Goal: Check status: Check status

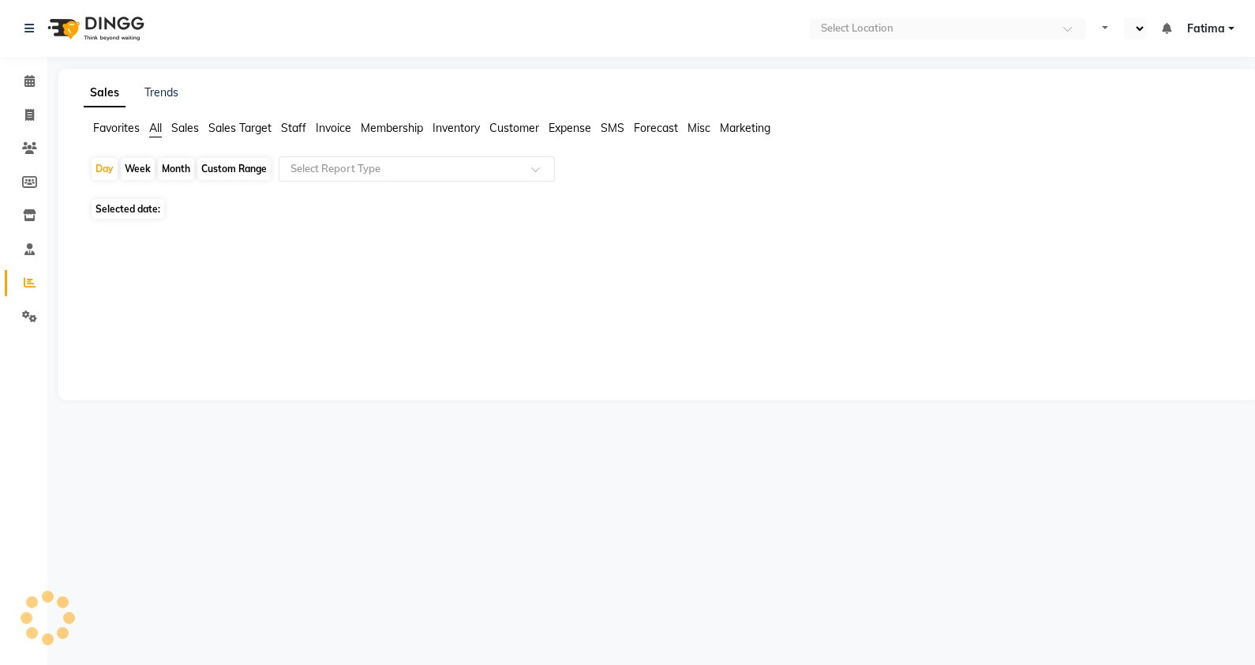
select select "en"
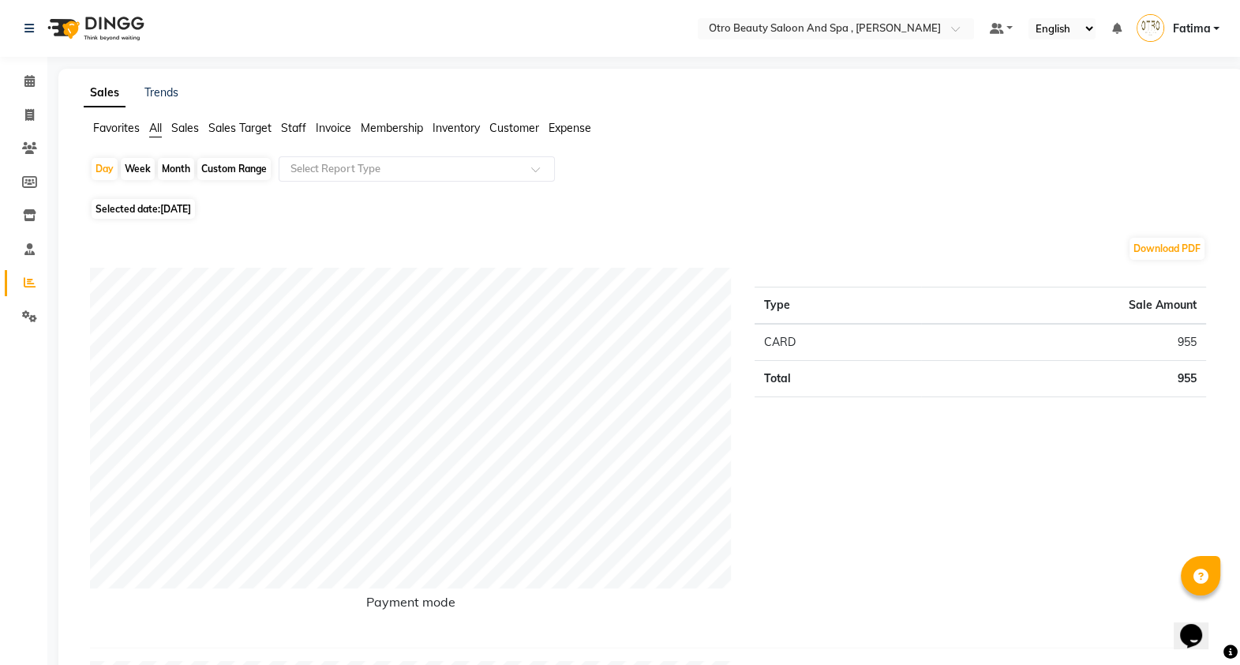
click at [134, 205] on span "Selected date: [DATE]" at bounding box center [143, 209] width 103 height 20
select select "9"
select select "2025"
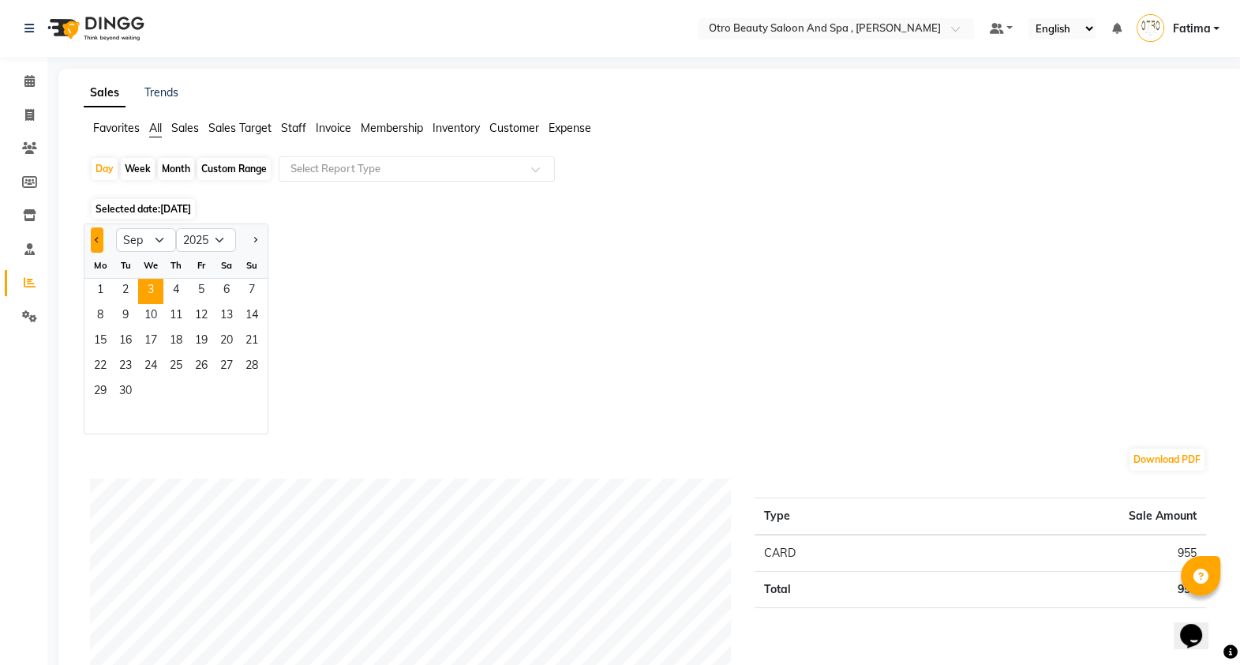
click at [92, 241] on button "Previous month" at bounding box center [97, 239] width 13 height 25
select select "8"
click at [236, 397] on span "30" at bounding box center [226, 392] width 25 height 25
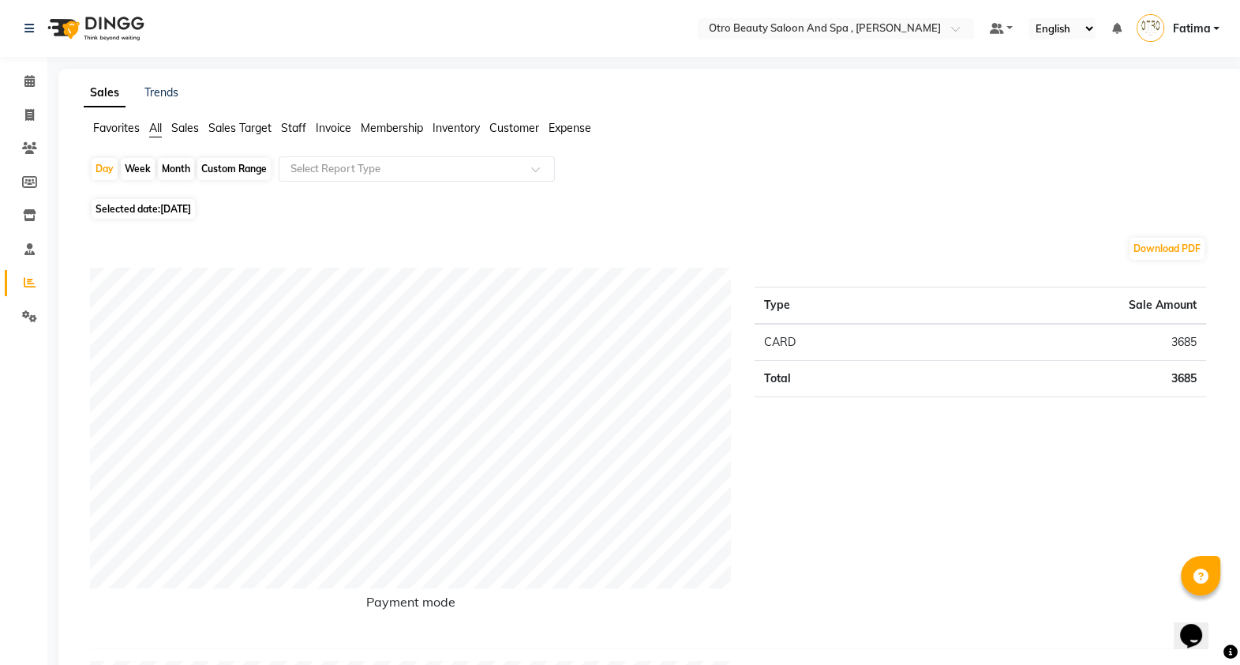
click at [184, 208] on span "[DATE]" at bounding box center [175, 209] width 31 height 12
select select "8"
select select "2025"
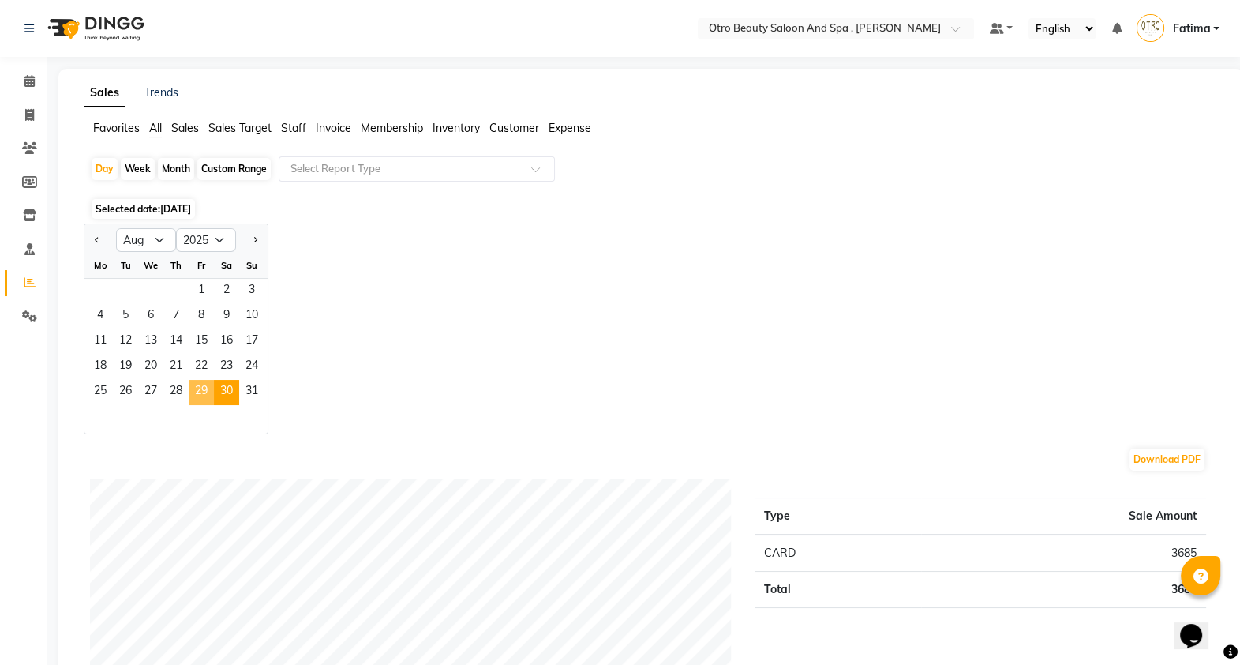
click at [205, 389] on span "29" at bounding box center [201, 392] width 25 height 25
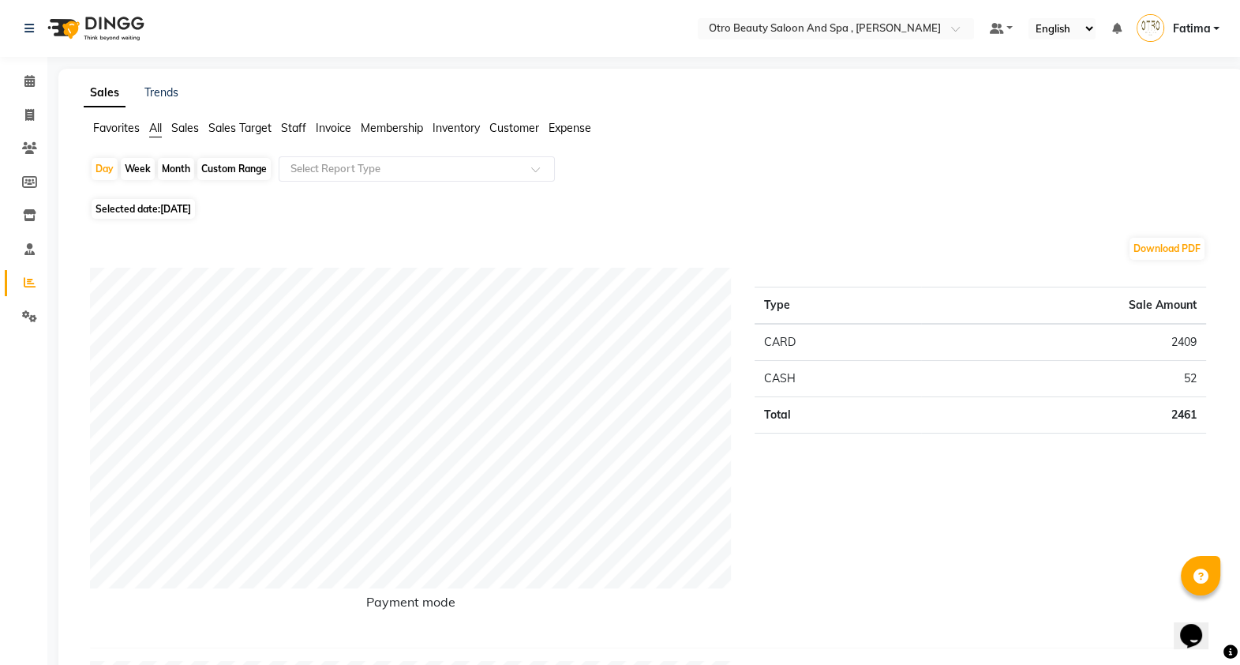
click at [174, 208] on span "[DATE]" at bounding box center [175, 209] width 31 height 12
click at [152, 205] on span "Selected date: [DATE]" at bounding box center [143, 209] width 103 height 20
select select "8"
select select "2025"
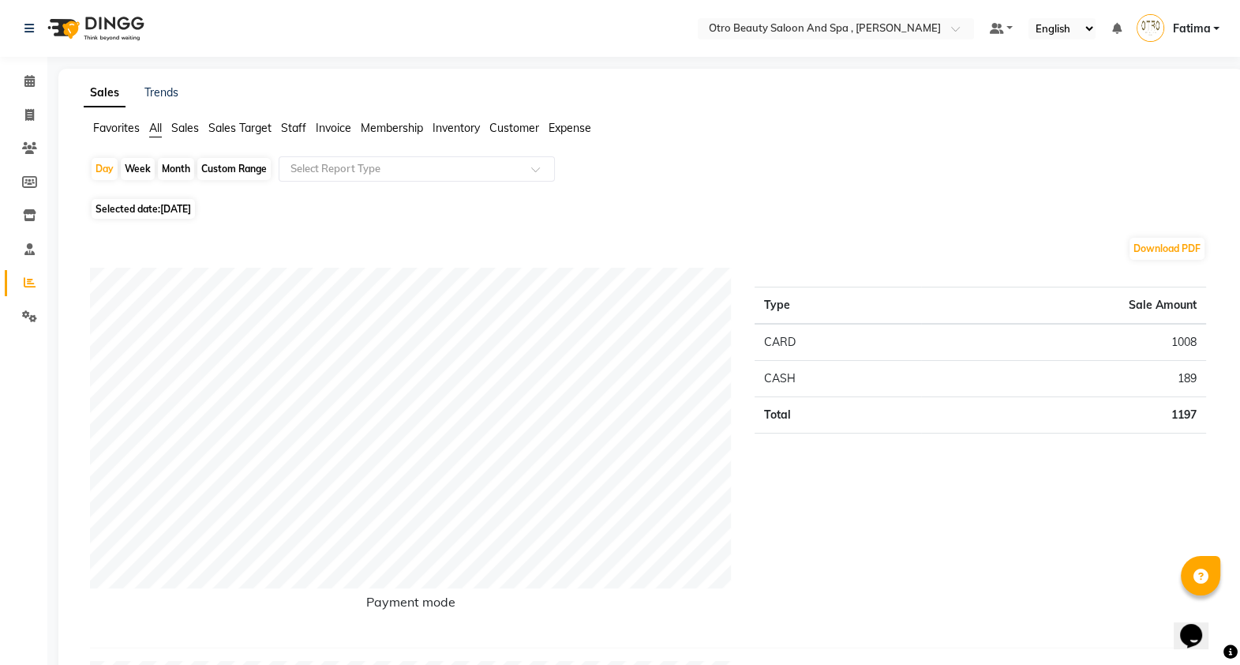
click at [124, 208] on span "Selected date: [DATE]" at bounding box center [143, 209] width 103 height 20
select select "9"
select select "2025"
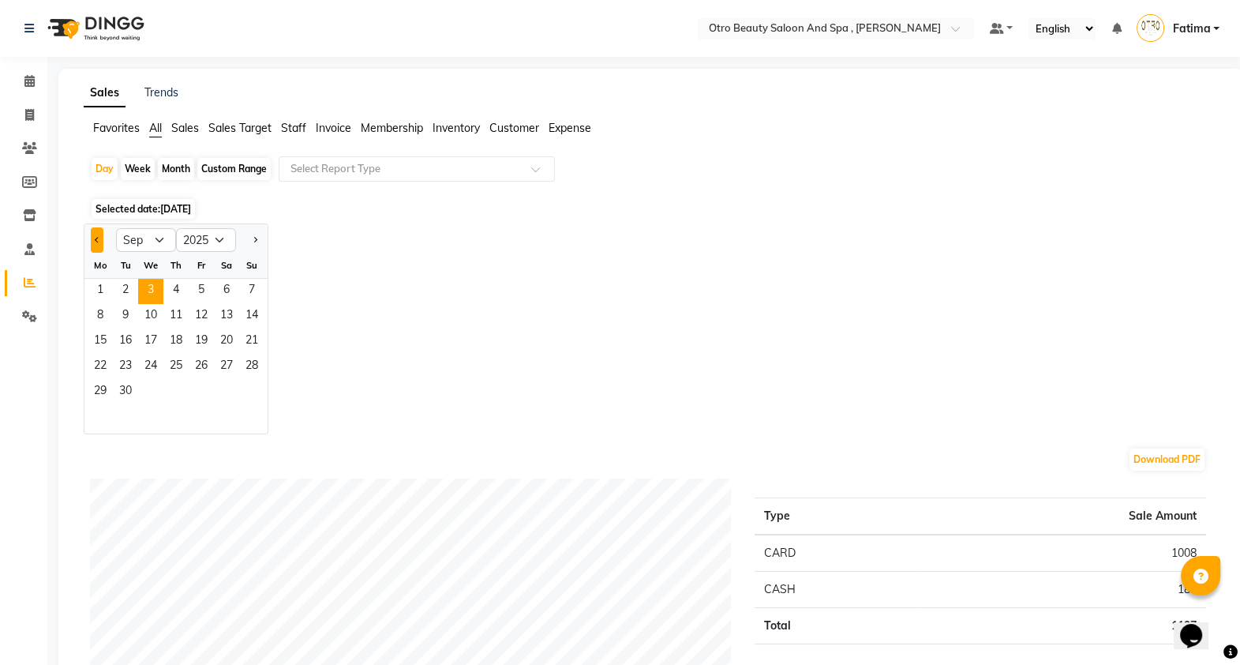
click at [92, 242] on button "Previous month" at bounding box center [97, 239] width 13 height 25
select select "8"
click at [223, 382] on span "30" at bounding box center [226, 392] width 25 height 25
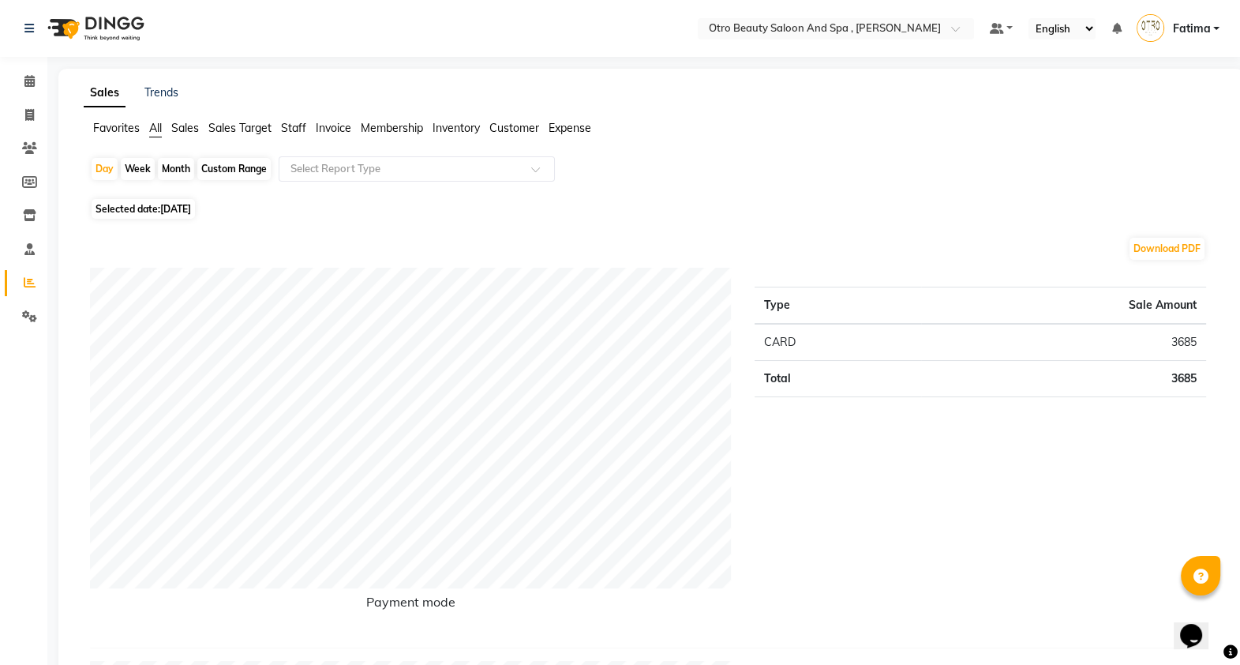
click at [170, 204] on span "[DATE]" at bounding box center [175, 209] width 31 height 12
select select "8"
select select "2025"
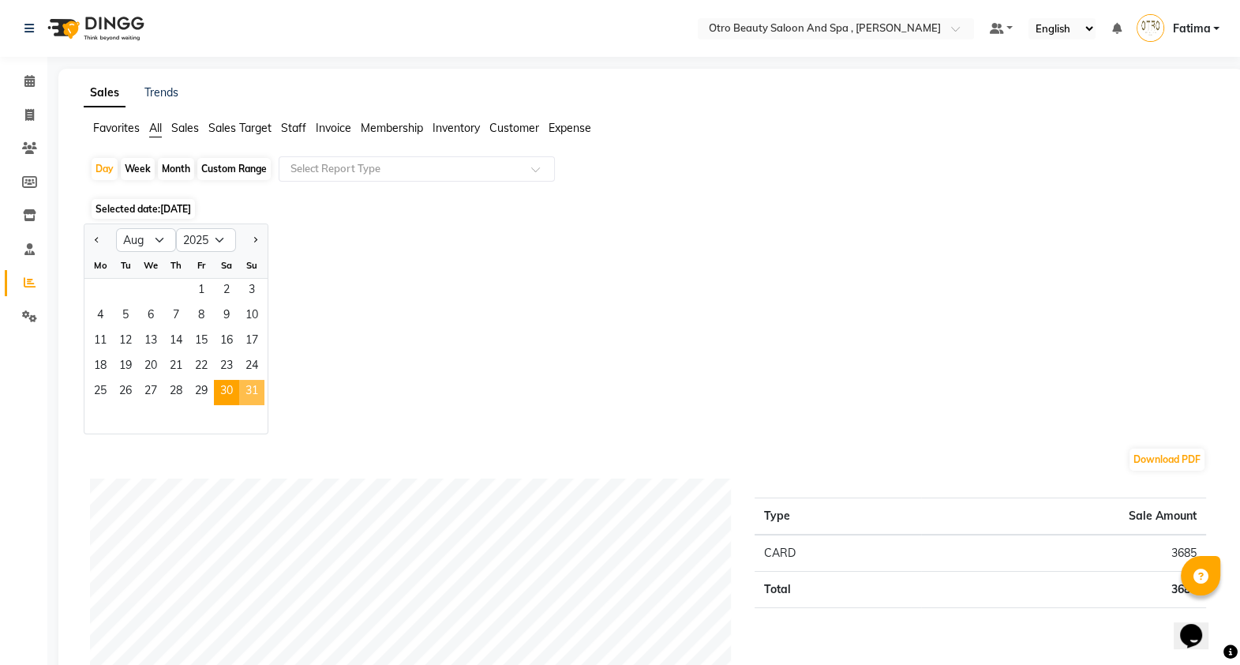
click at [249, 386] on span "31" at bounding box center [251, 392] width 25 height 25
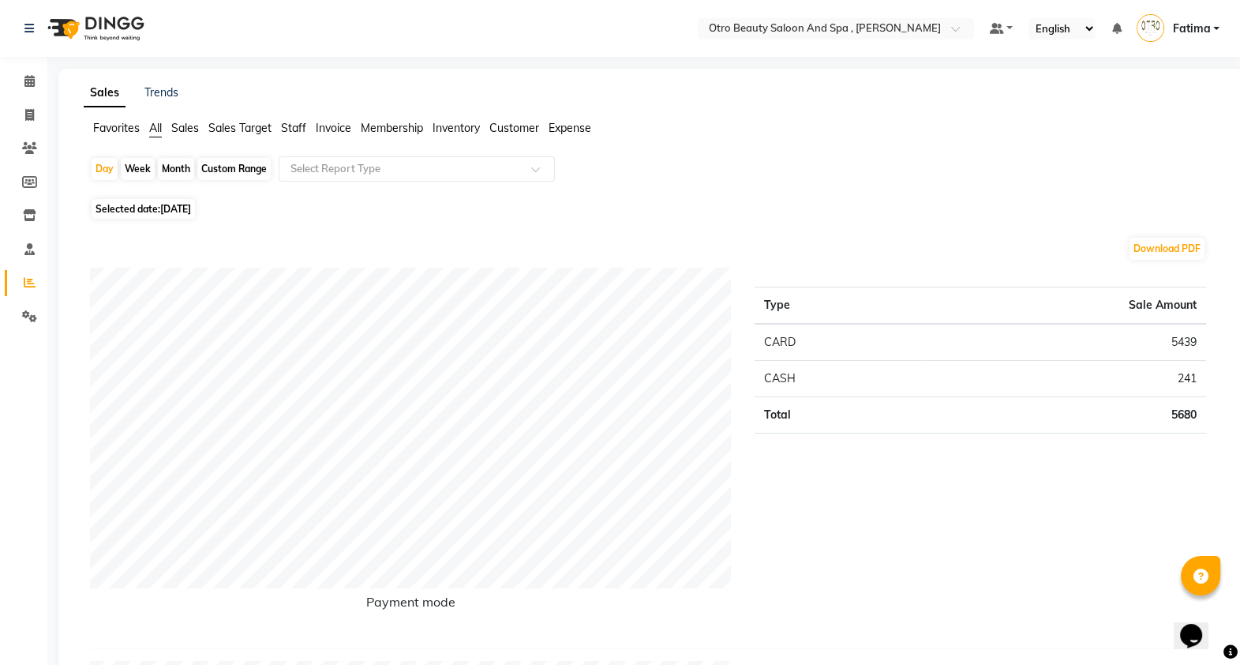
click at [191, 207] on span "31-08-2025" at bounding box center [175, 209] width 31 height 12
select select "8"
select select "2025"
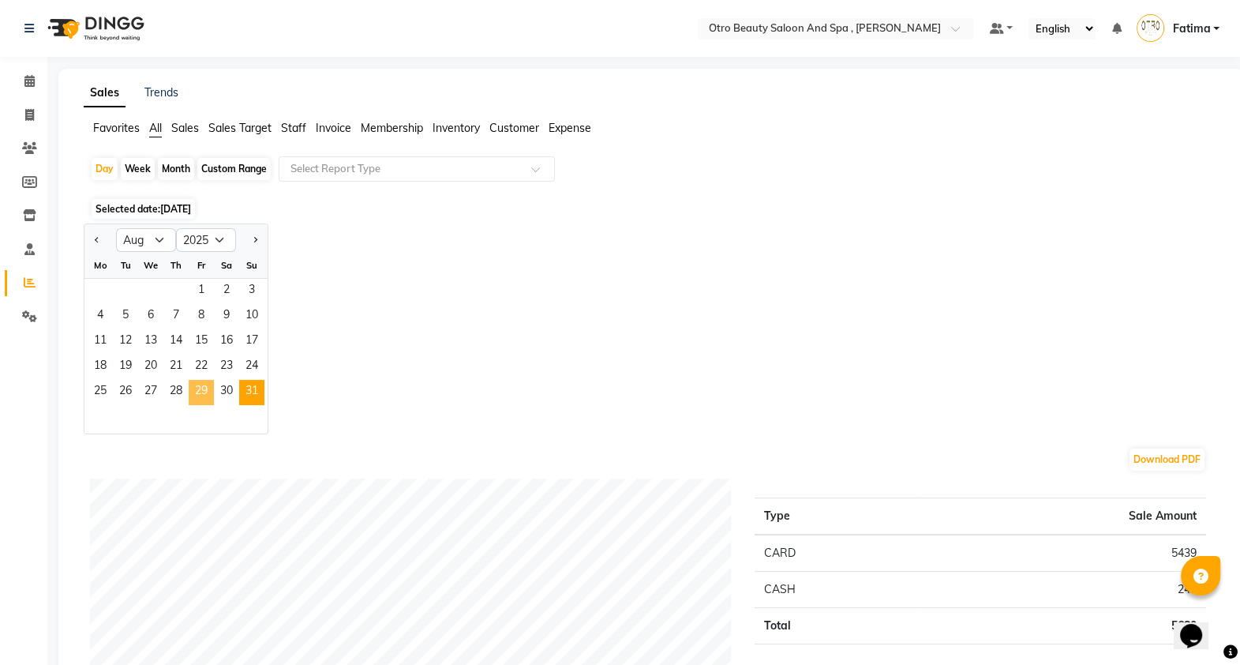
click at [202, 391] on span "29" at bounding box center [201, 392] width 25 height 25
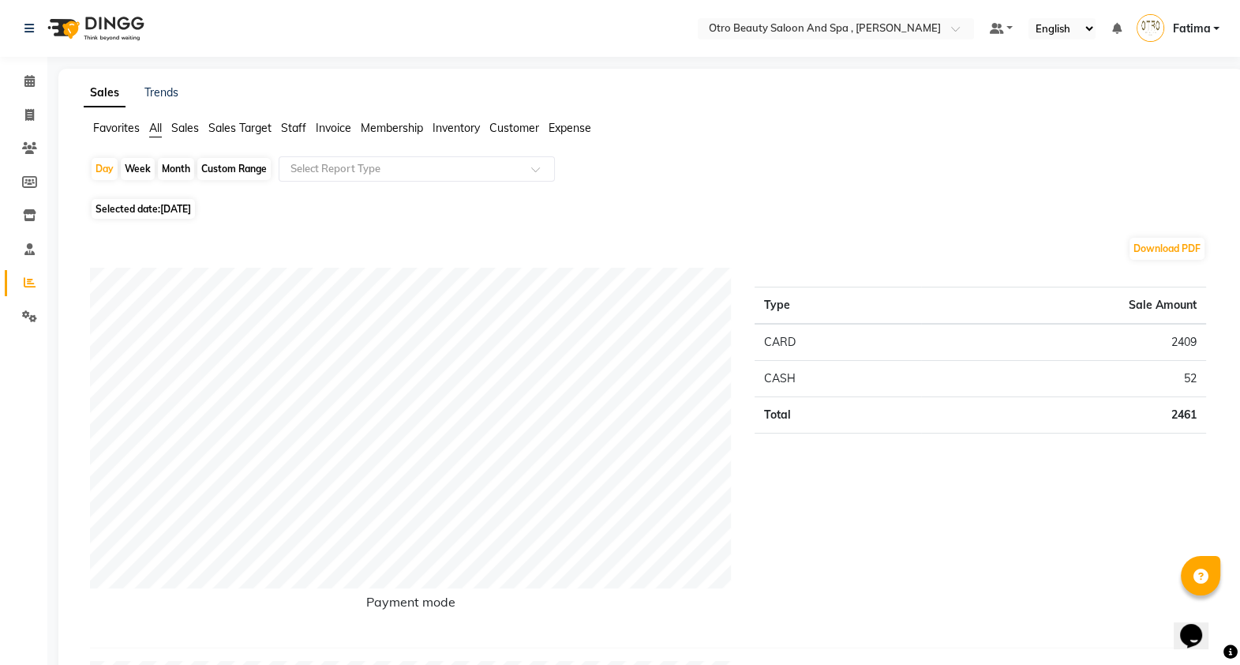
click at [191, 202] on span "Selected date: [DATE]" at bounding box center [143, 209] width 103 height 20
select select "8"
select select "2025"
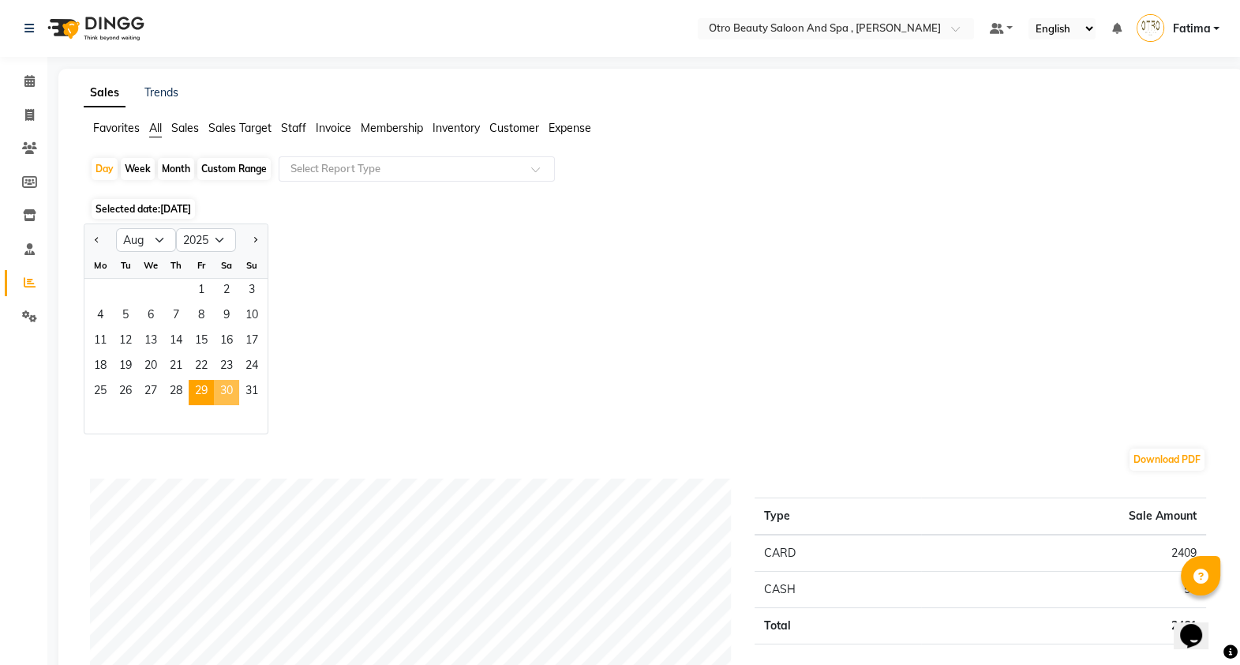
click at [227, 387] on span "30" at bounding box center [226, 392] width 25 height 25
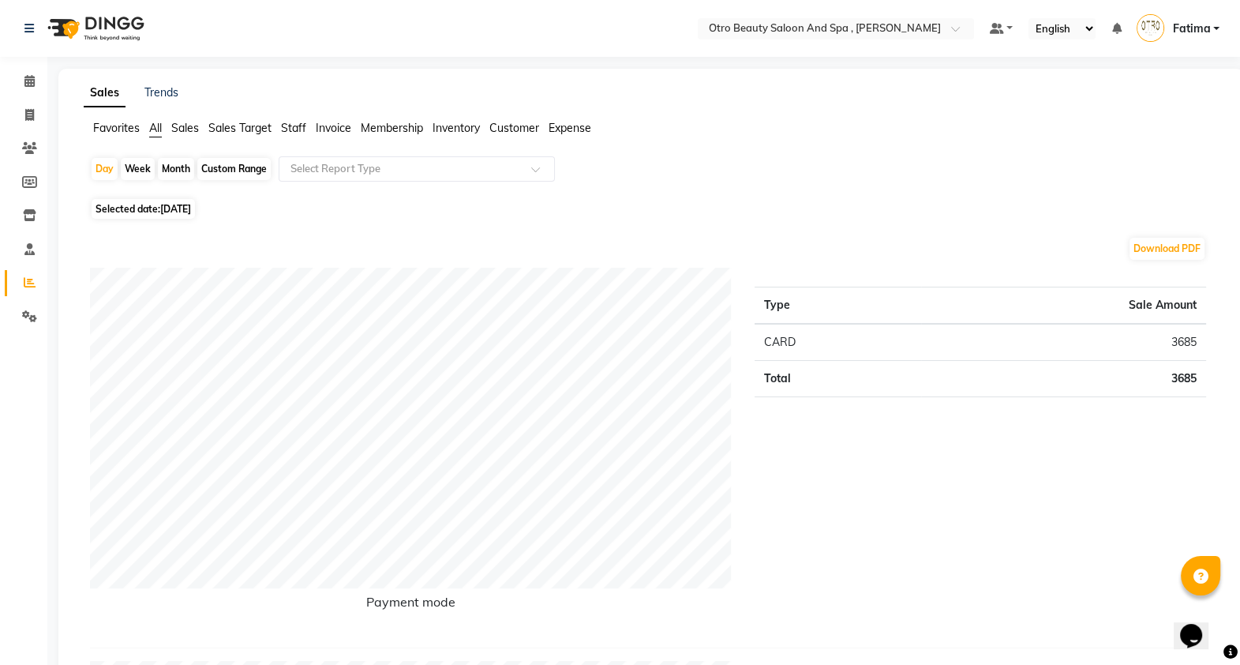
click at [191, 208] on span "[DATE]" at bounding box center [175, 209] width 31 height 12
select select "8"
select select "2025"
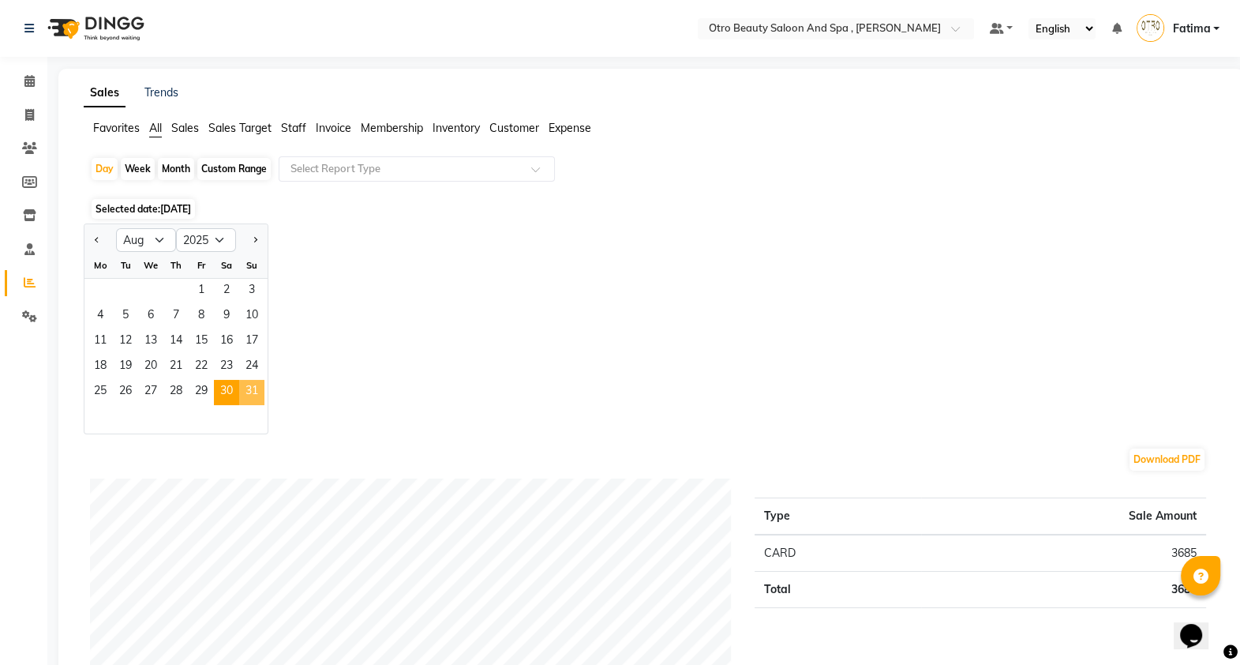
click at [249, 385] on span "31" at bounding box center [251, 392] width 25 height 25
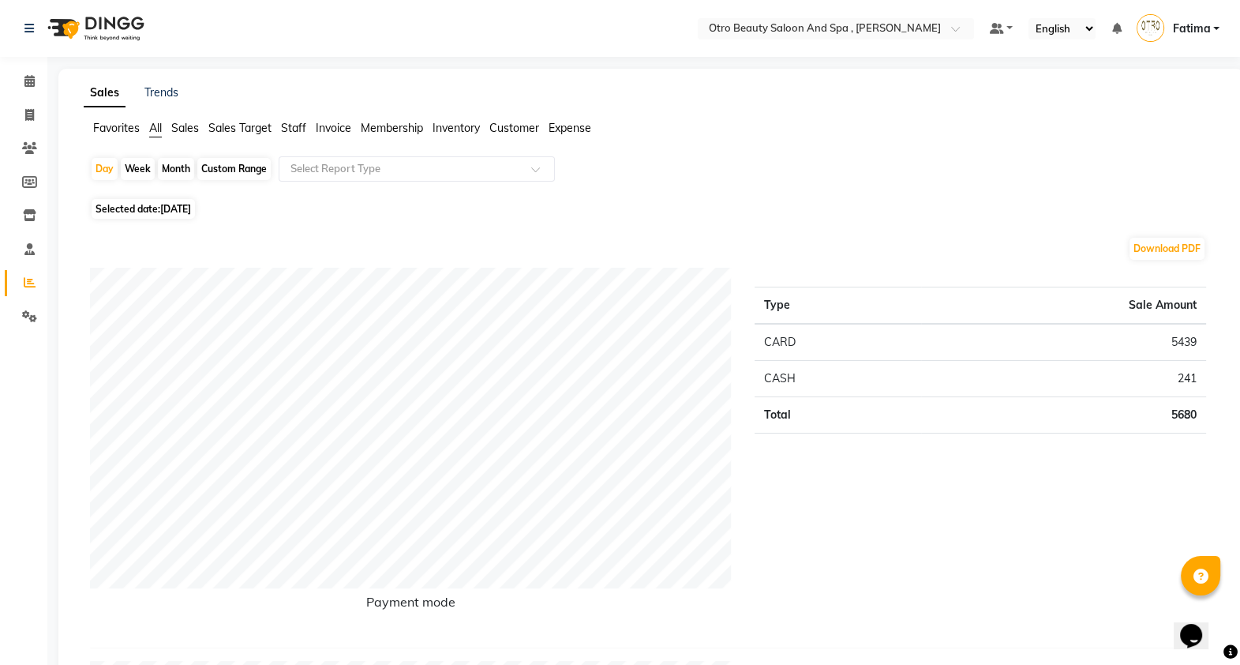
click at [183, 212] on span "31-08-2025" at bounding box center [175, 209] width 31 height 12
select select "8"
select select "2025"
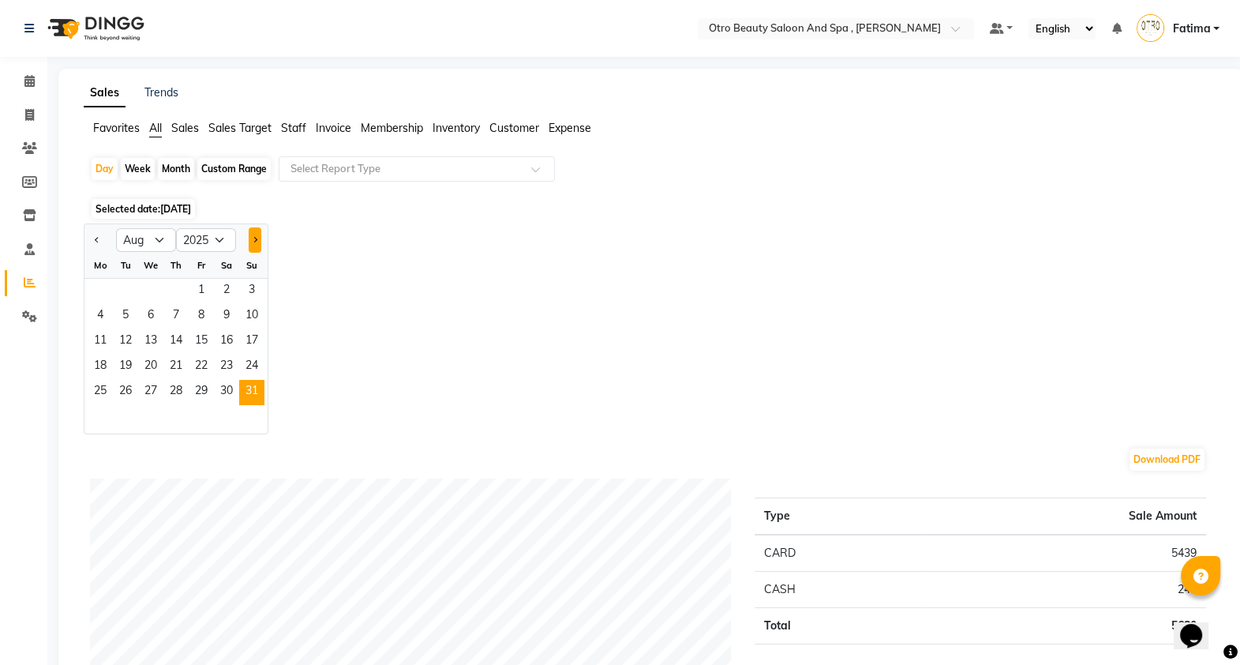
click at [251, 241] on button "Next month" at bounding box center [255, 239] width 13 height 25
select select "9"
click at [106, 285] on span "1" at bounding box center [100, 291] width 25 height 25
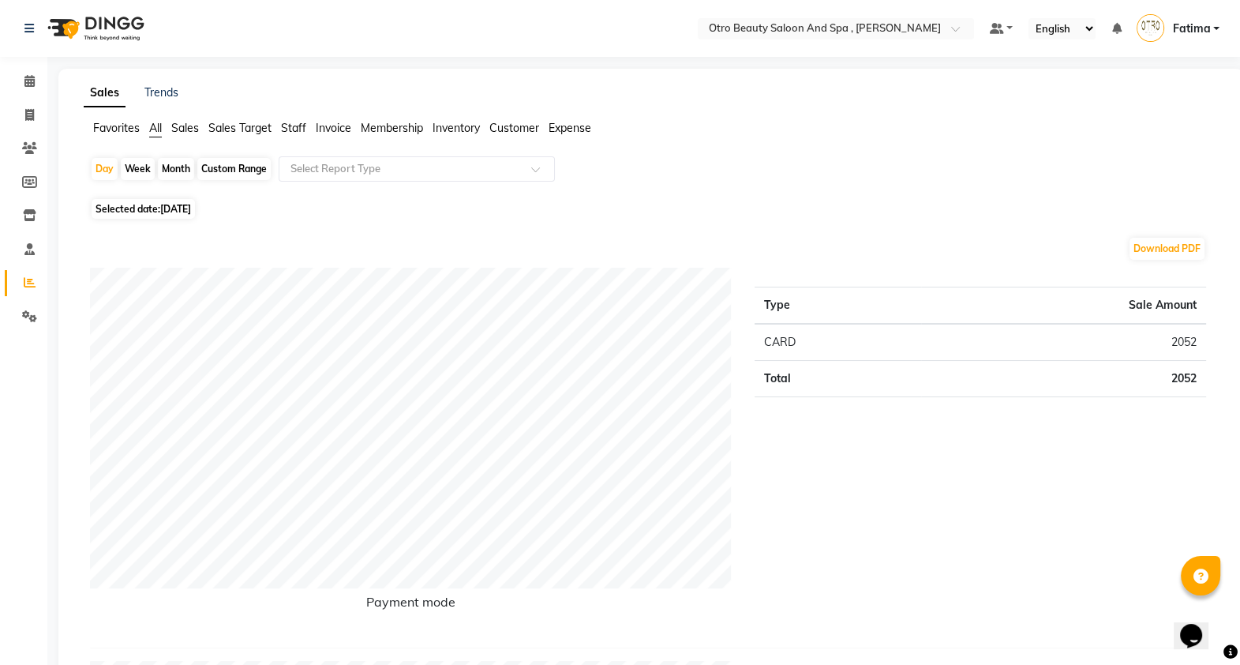
click at [165, 208] on span "01-09-2025" at bounding box center [175, 209] width 31 height 12
select select "9"
select select "2025"
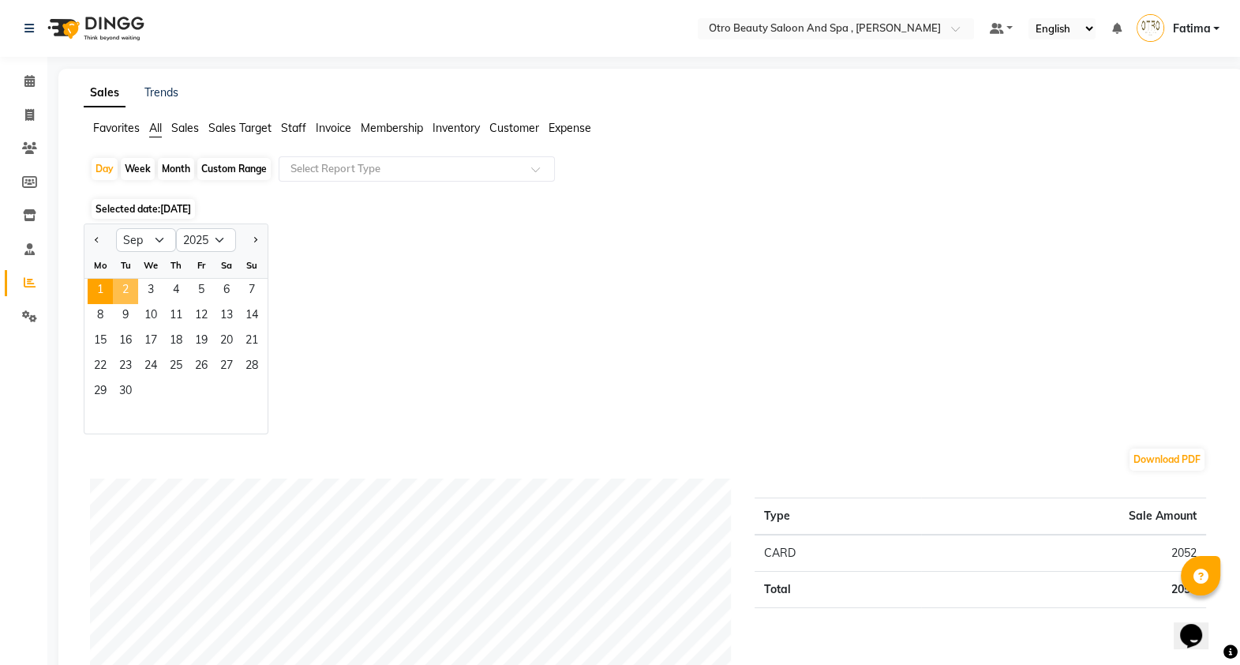
click at [126, 284] on span "2" at bounding box center [125, 291] width 25 height 25
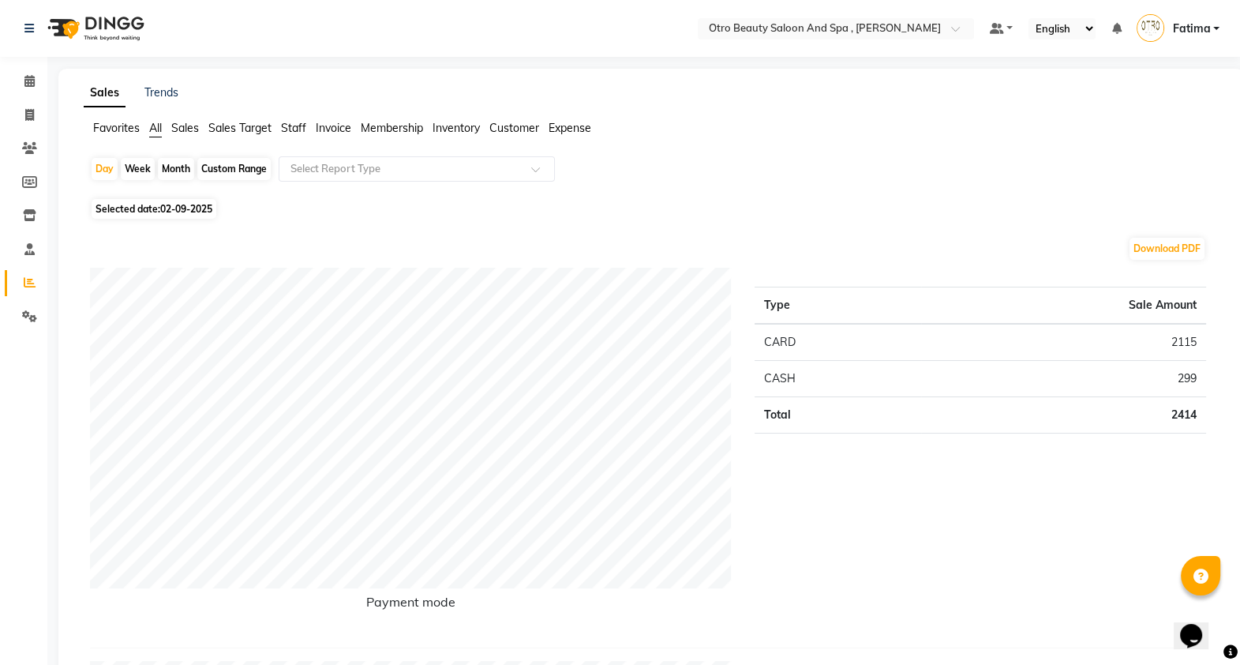
click at [186, 205] on span "02-09-2025" at bounding box center [186, 209] width 52 height 12
select select "9"
select select "2025"
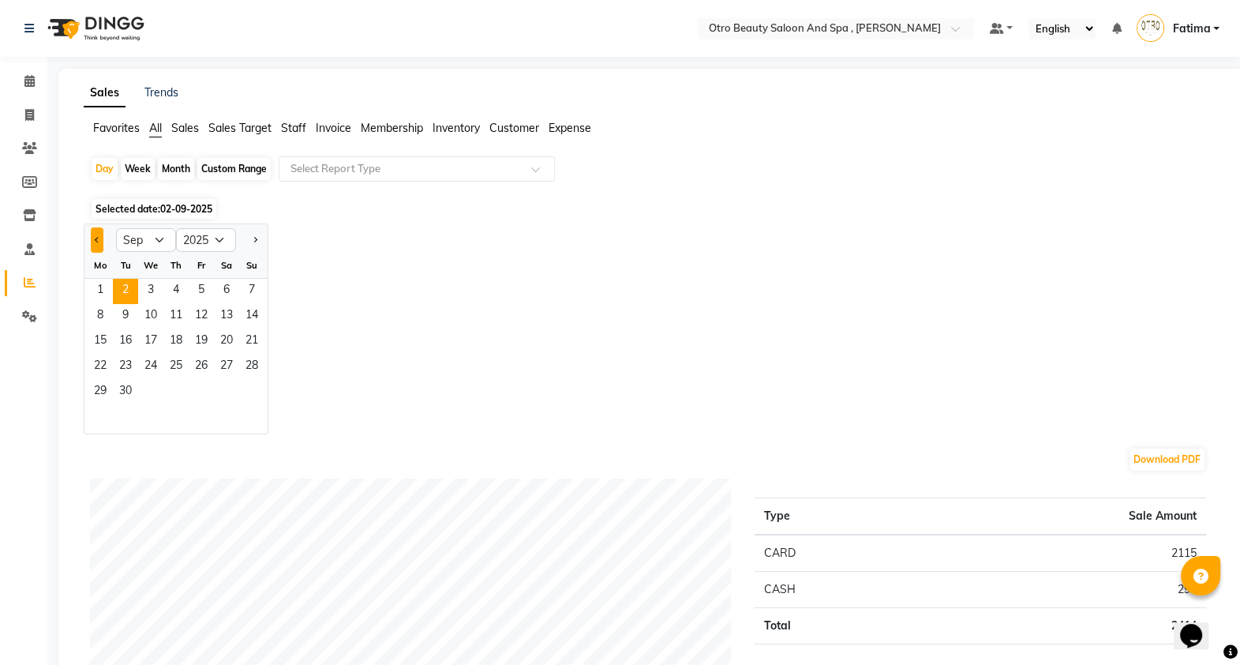
click at [95, 233] on button "Previous month" at bounding box center [97, 239] width 13 height 25
select select "8"
click at [246, 384] on span "31" at bounding box center [251, 392] width 25 height 25
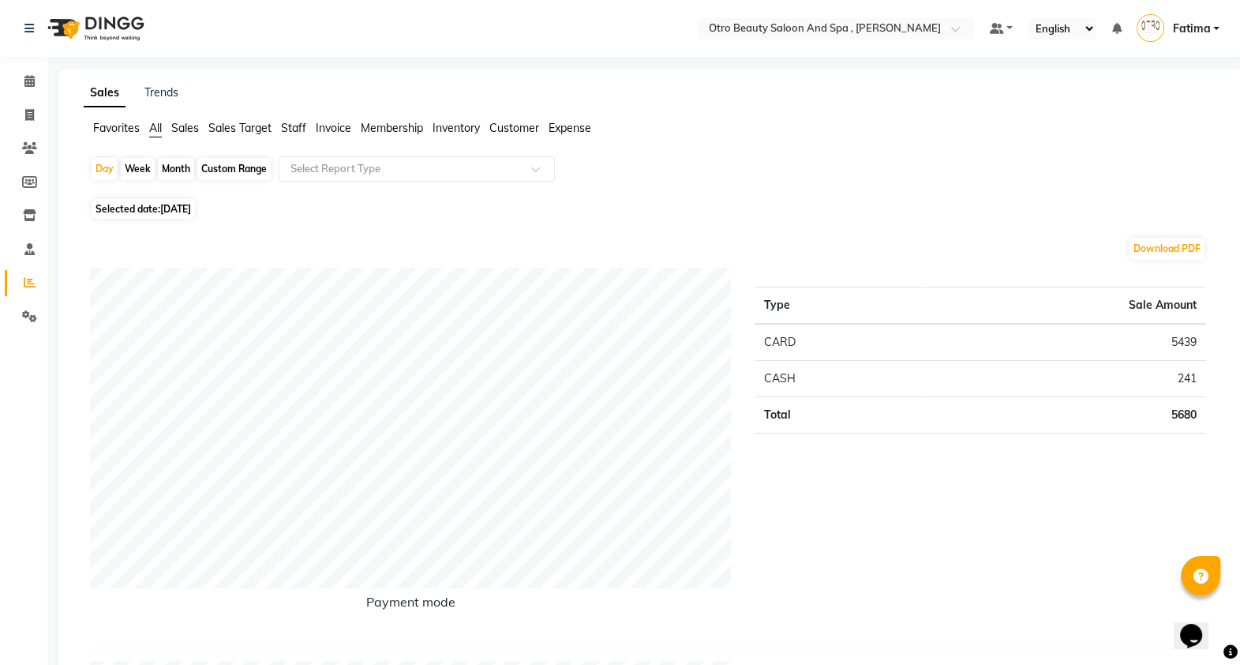
click at [159, 209] on span "Selected date: 31-08-2025" at bounding box center [143, 209] width 103 height 20
select select "8"
select select "2025"
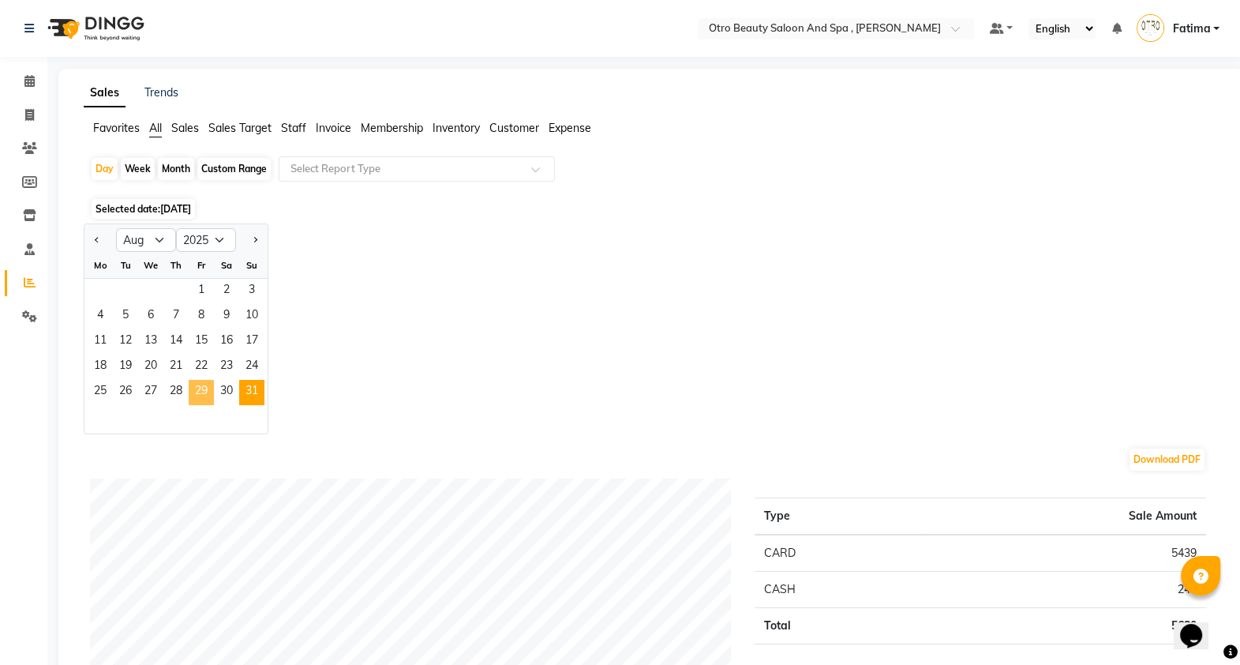
click at [199, 394] on span "29" at bounding box center [201, 392] width 25 height 25
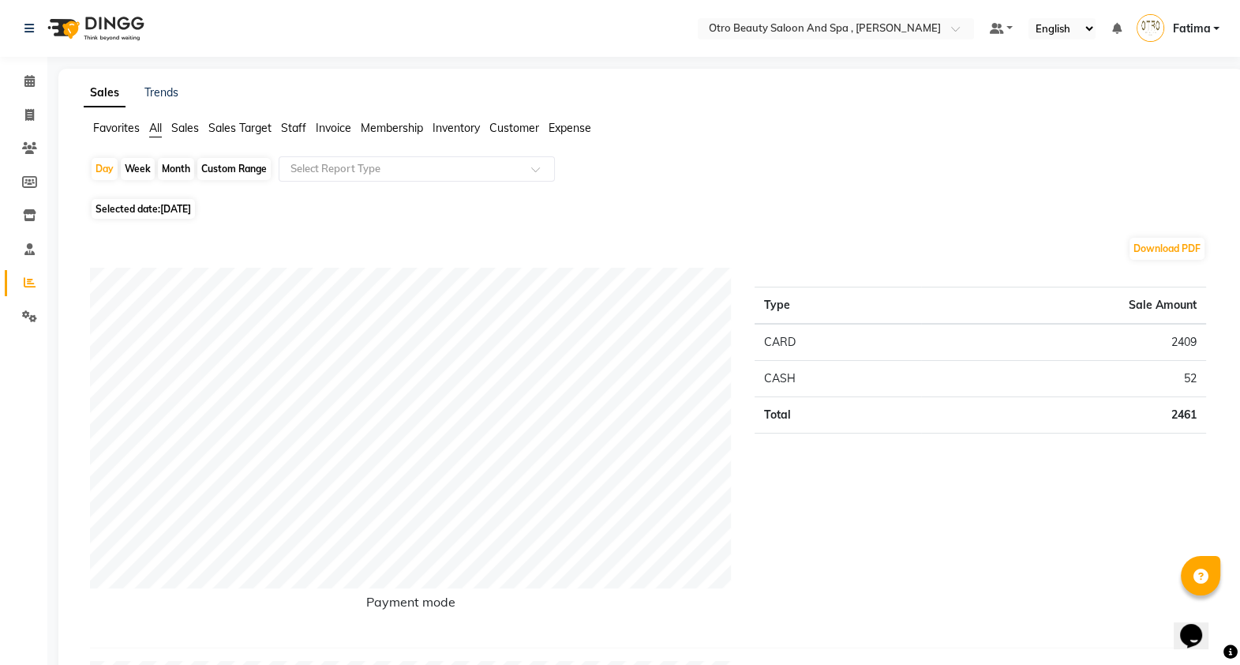
click at [185, 209] on span "[DATE]" at bounding box center [175, 209] width 31 height 12
select select "8"
select select "2025"
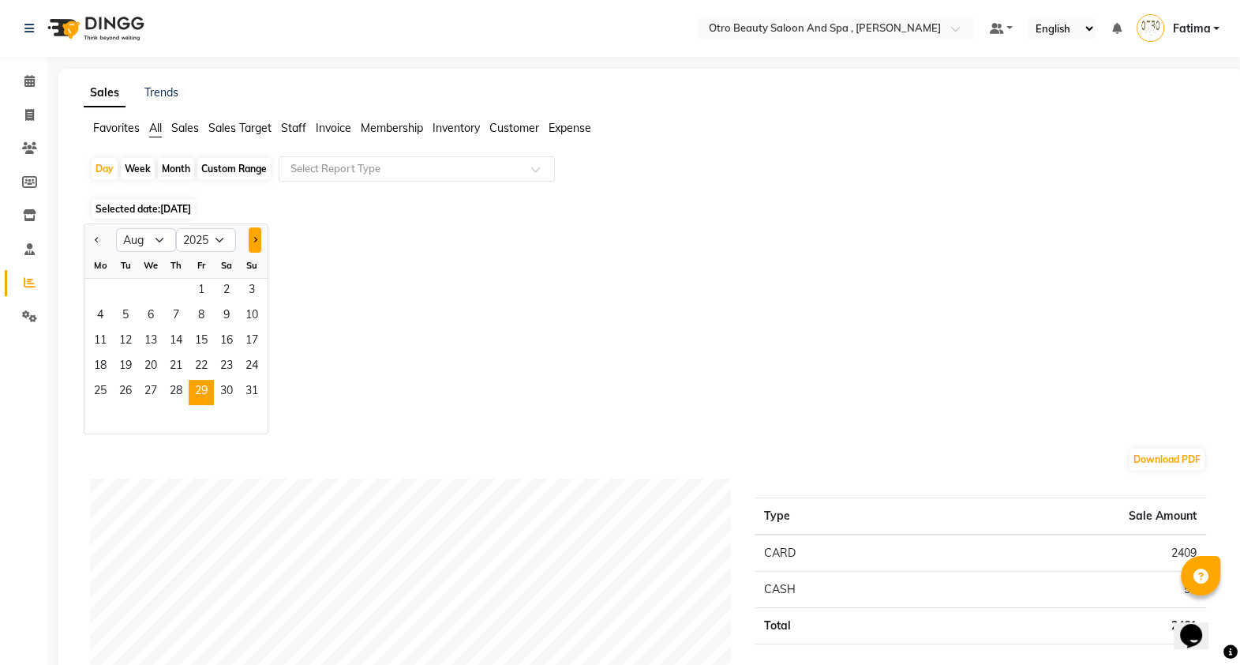
click at [249, 234] on button "Next month" at bounding box center [255, 239] width 13 height 25
select select "9"
click at [98, 294] on span "1" at bounding box center [100, 291] width 25 height 25
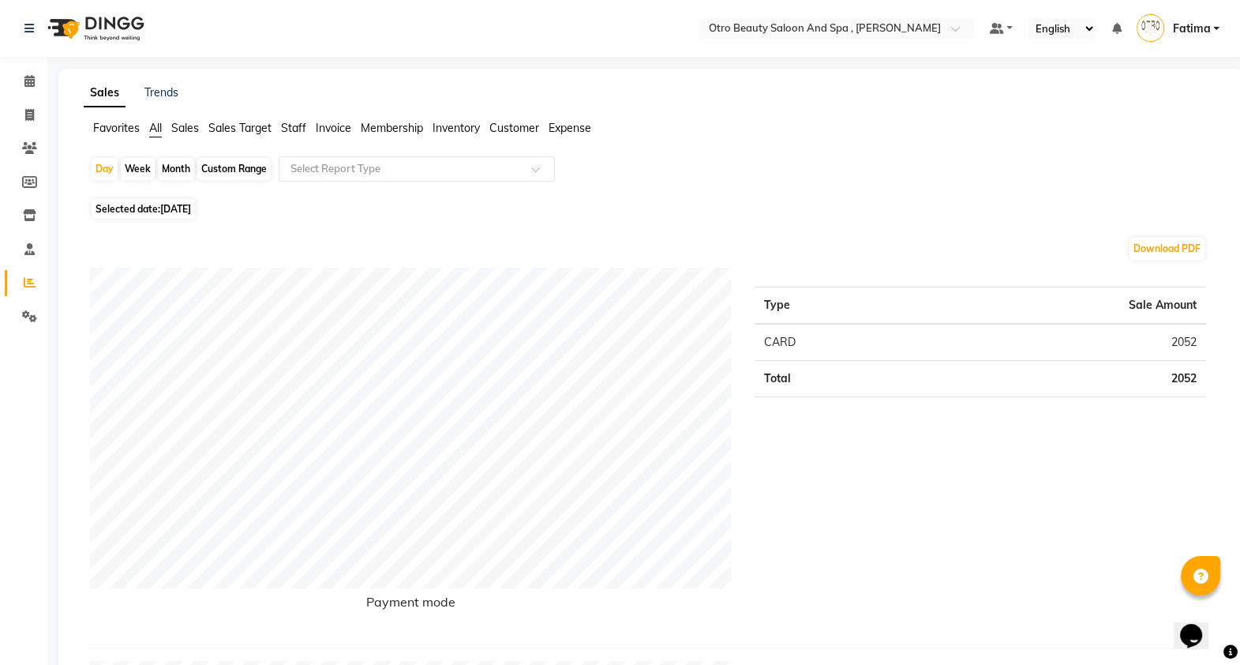
click at [153, 206] on span "Selected date: 01-09-2025" at bounding box center [143, 209] width 103 height 20
select select "9"
select select "2025"
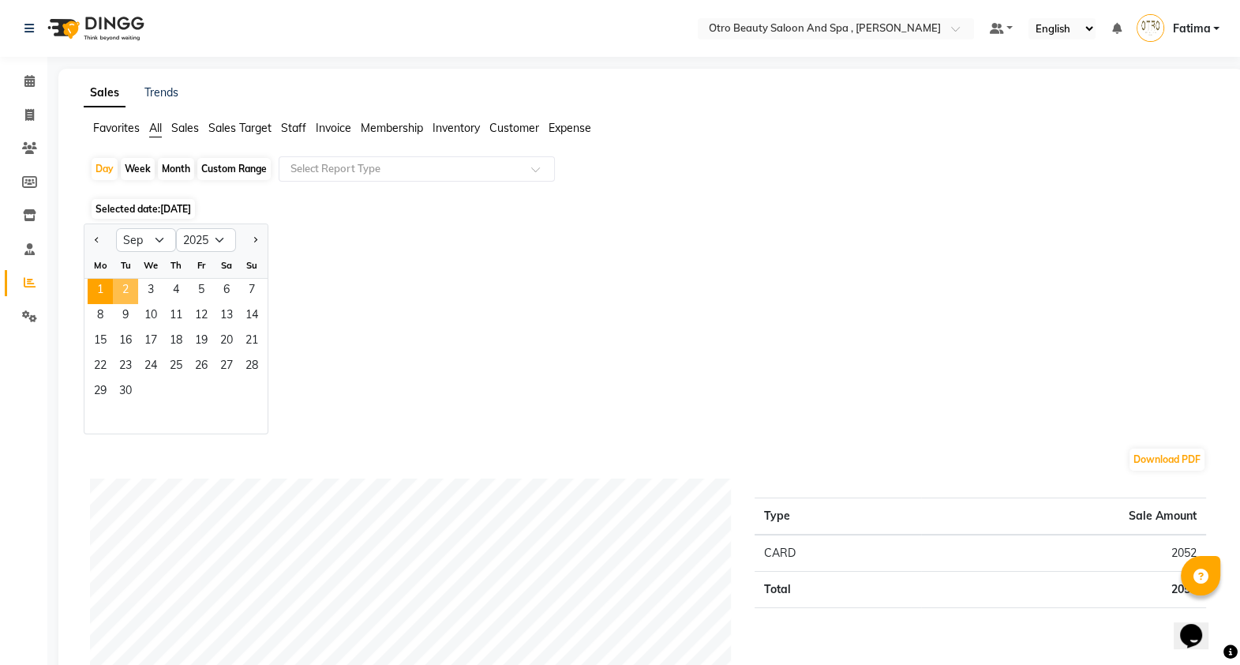
click at [125, 289] on span "2" at bounding box center [125, 291] width 25 height 25
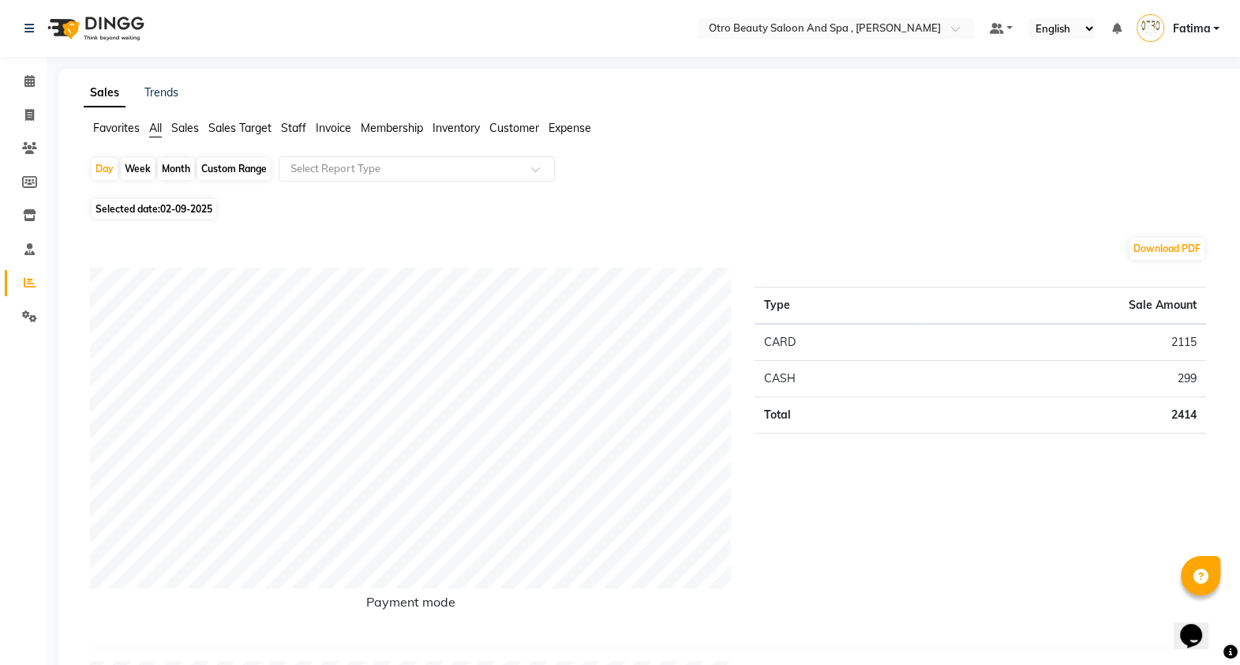
click at [135, 210] on span "Selected date: 02-09-2025" at bounding box center [154, 209] width 125 height 20
select select "9"
select select "2025"
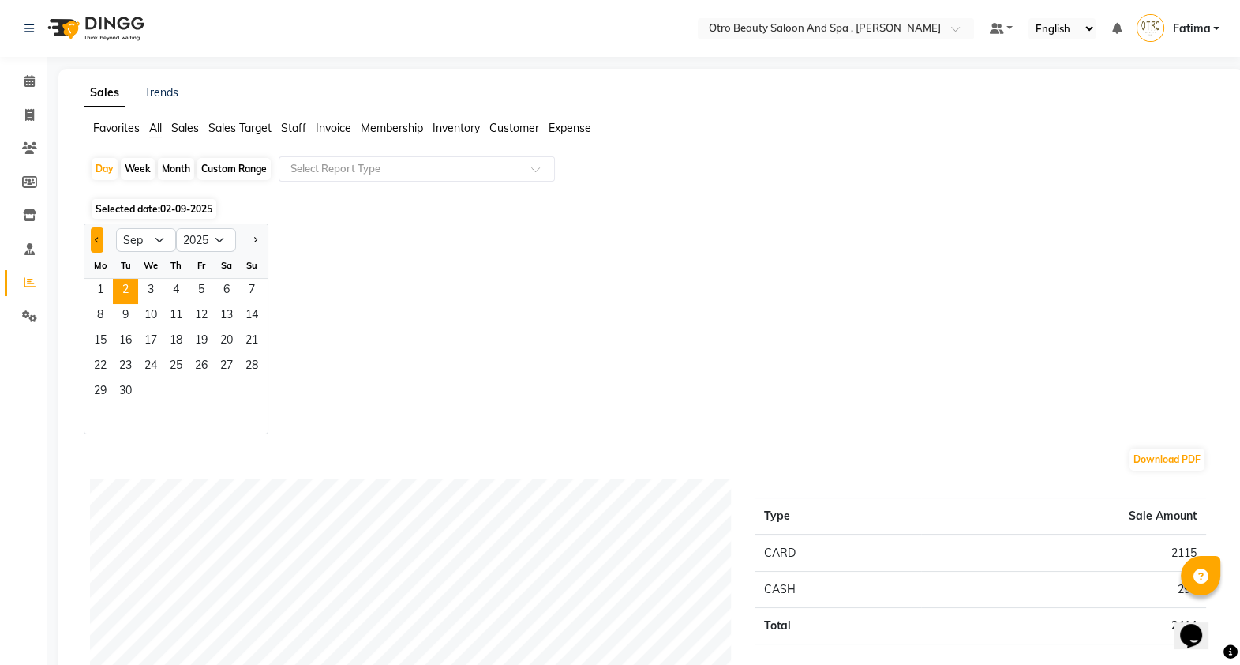
click at [95, 242] on button "Previous month" at bounding box center [97, 239] width 13 height 25
select select "8"
click at [201, 380] on span "29" at bounding box center [201, 392] width 25 height 25
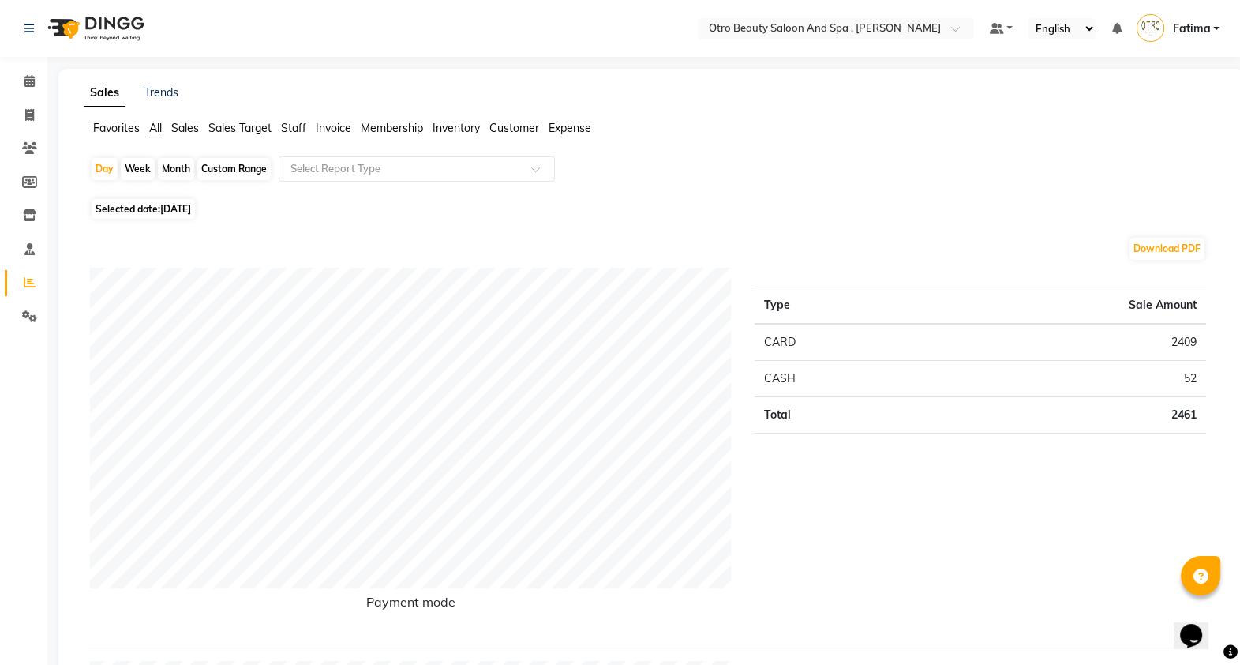
click at [178, 201] on span "Selected date: [DATE]" at bounding box center [143, 209] width 103 height 20
select select "8"
select select "2025"
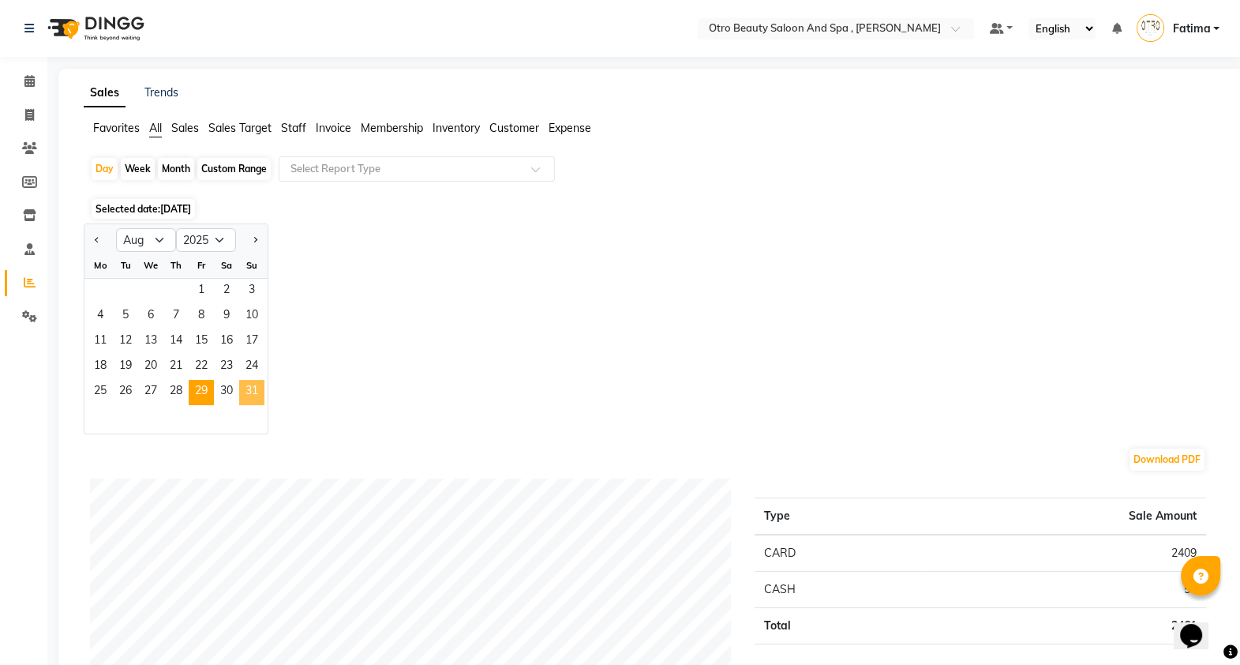
click at [254, 391] on span "31" at bounding box center [251, 392] width 25 height 25
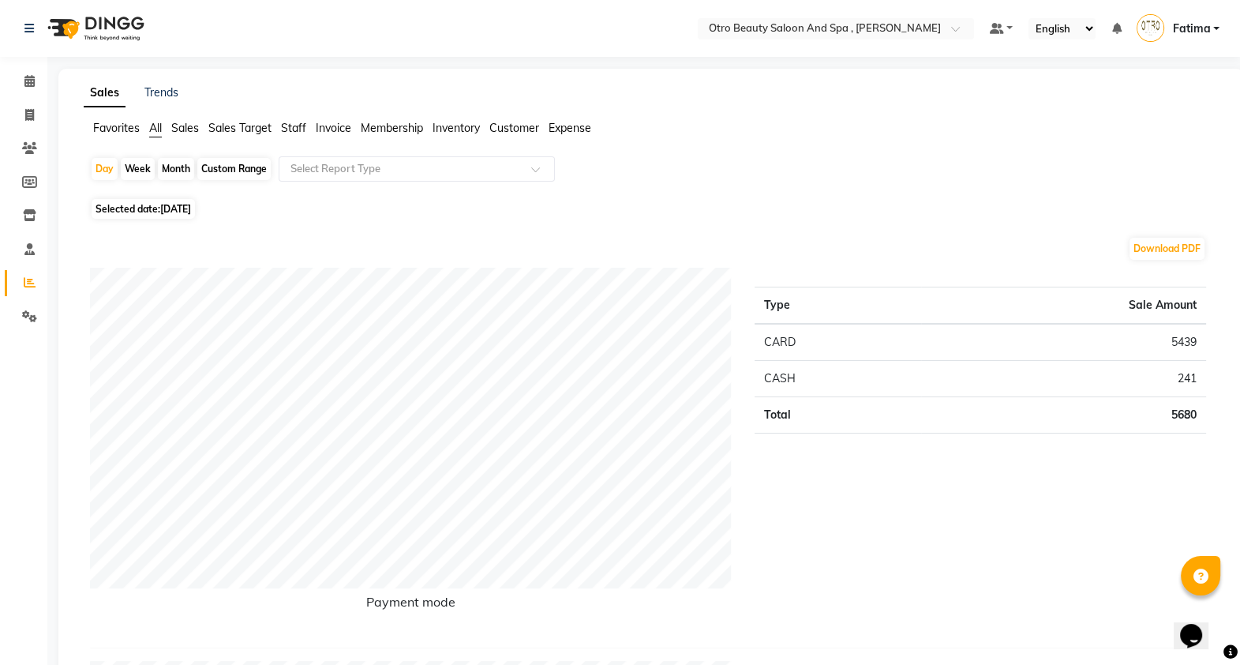
click at [182, 208] on span "31-08-2025" at bounding box center [175, 209] width 31 height 12
select select "8"
select select "2025"
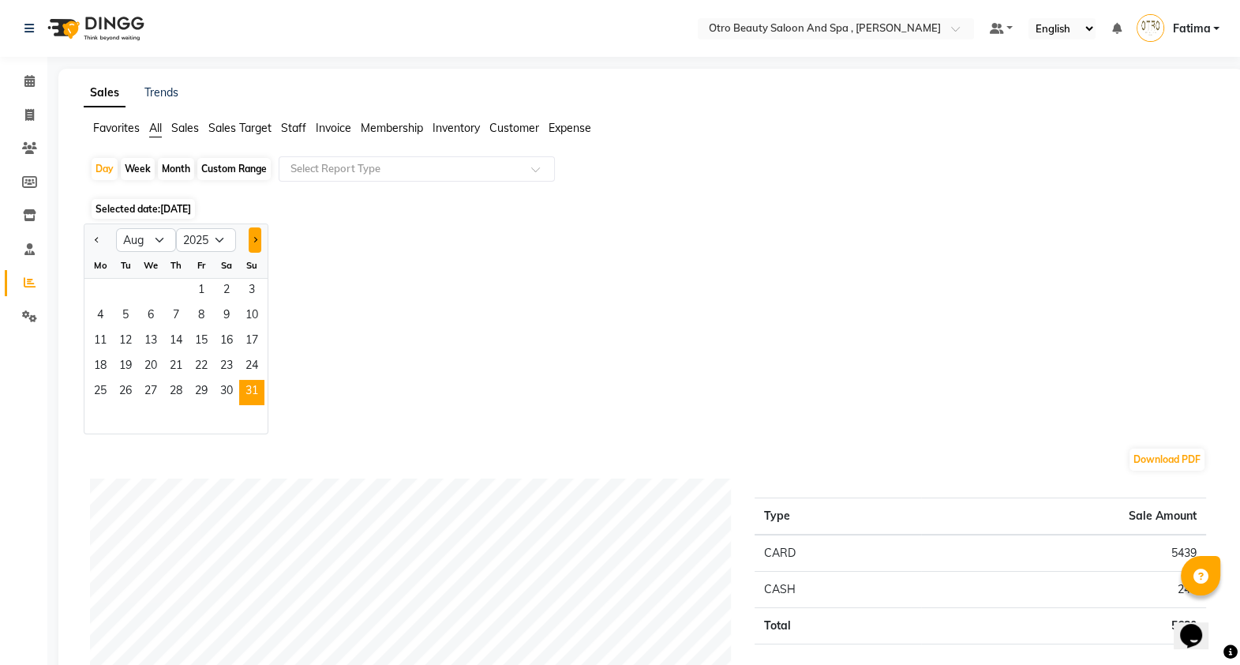
click at [257, 233] on button "Next month" at bounding box center [255, 239] width 13 height 25
select select "9"
click at [103, 284] on span "1" at bounding box center [100, 291] width 25 height 25
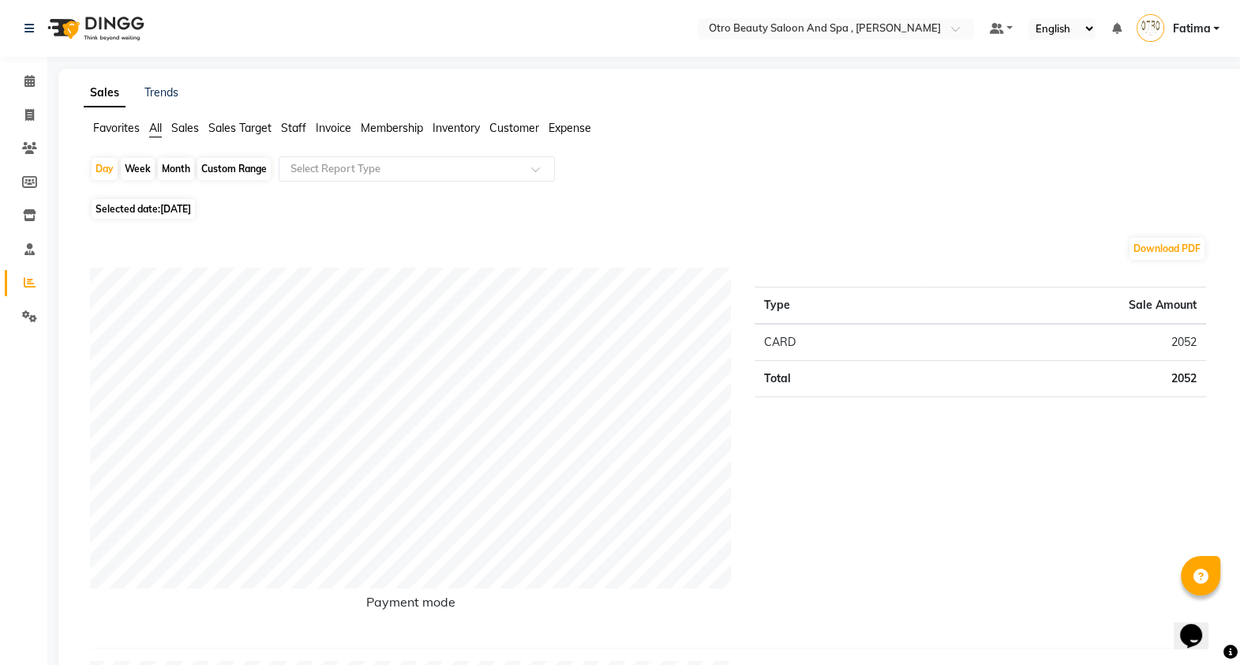
click at [187, 205] on span "01-09-2025" at bounding box center [175, 209] width 31 height 12
select select "9"
select select "2025"
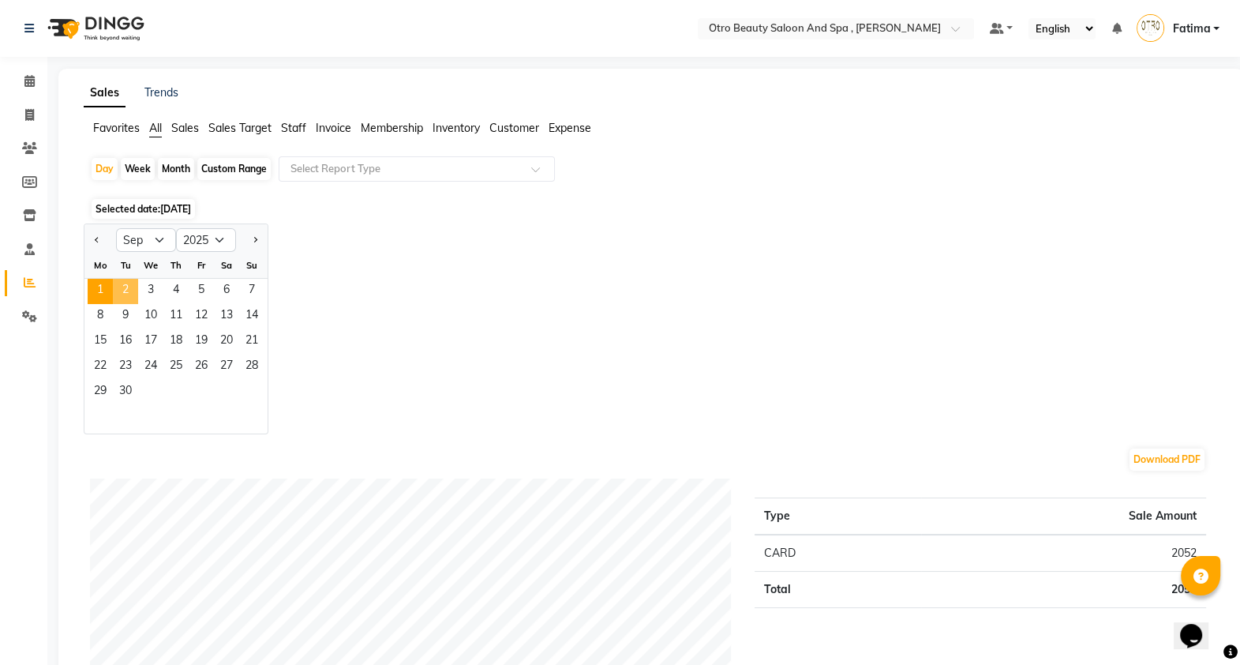
click at [125, 284] on span "2" at bounding box center [125, 291] width 25 height 25
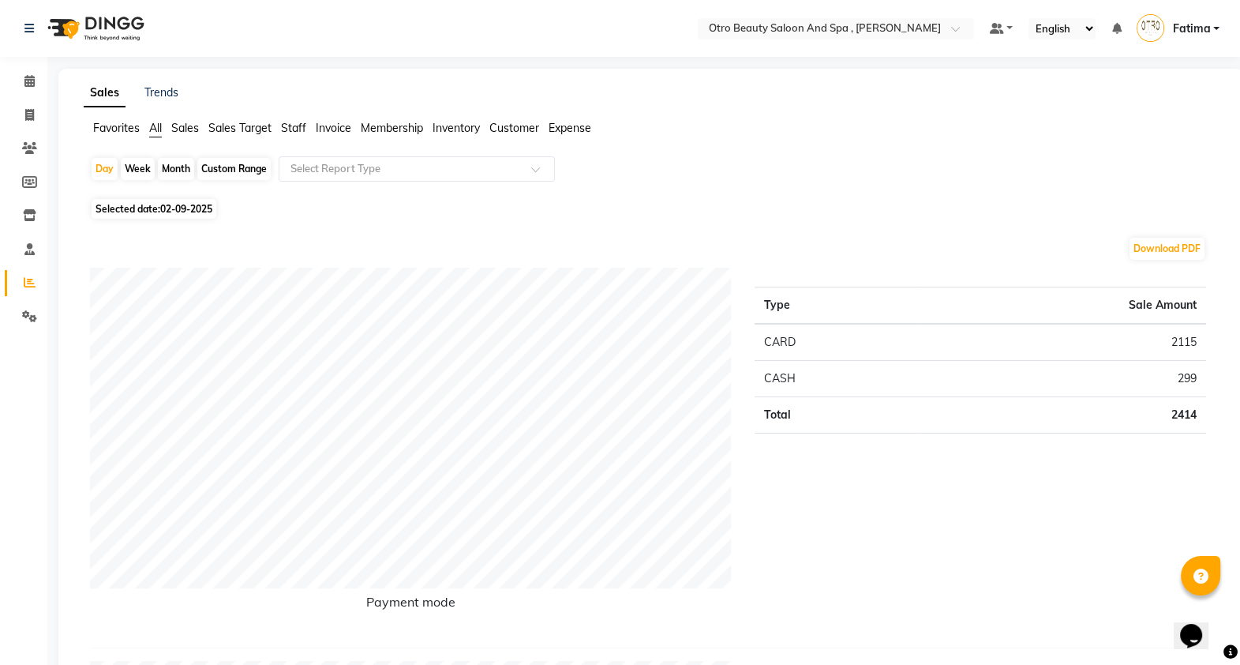
click at [177, 203] on span "Selected date: 02-09-2025" at bounding box center [154, 209] width 125 height 20
select select "9"
select select "2025"
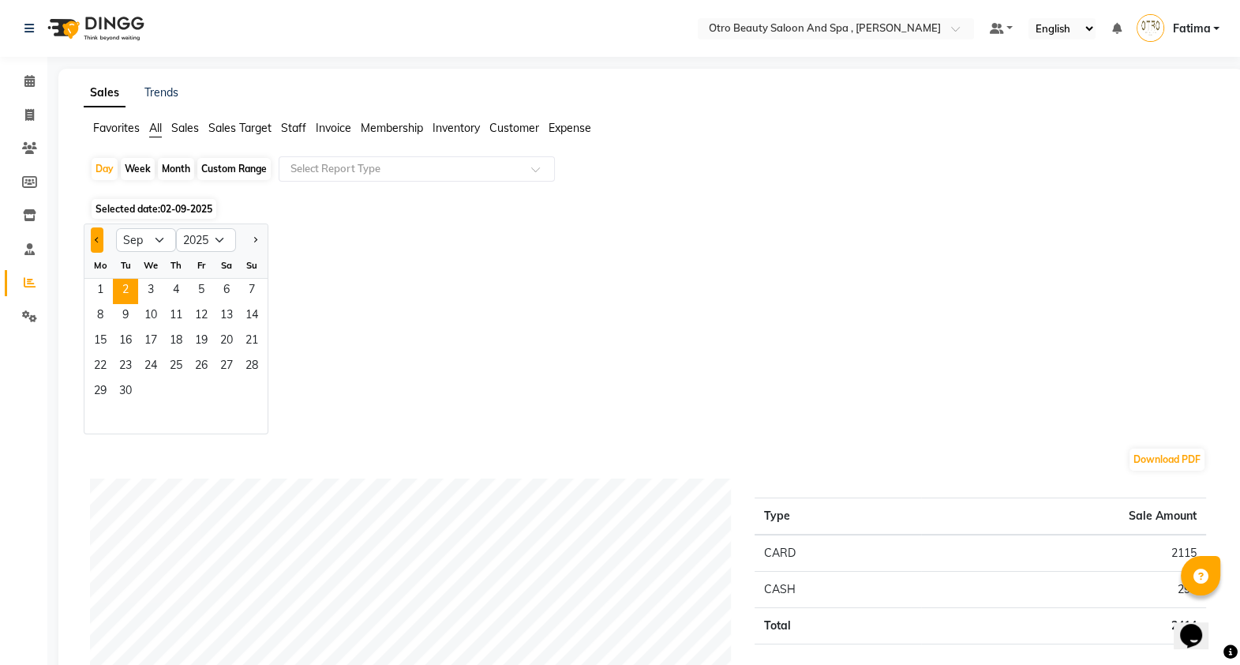
click at [97, 234] on button "Previous month" at bounding box center [97, 239] width 13 height 25
select select "8"
click at [227, 389] on span "30" at bounding box center [226, 392] width 25 height 25
